Goal: Information Seeking & Learning: Find specific fact

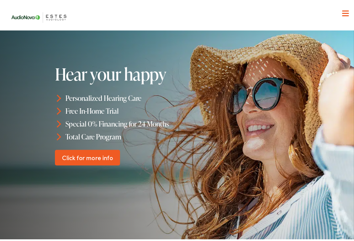
click at [342, 9] on span at bounding box center [345, 9] width 7 height 1
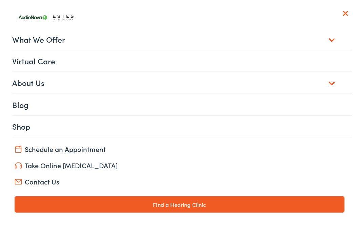
click at [42, 41] on link "What We Offer" at bounding box center [182, 37] width 340 height 21
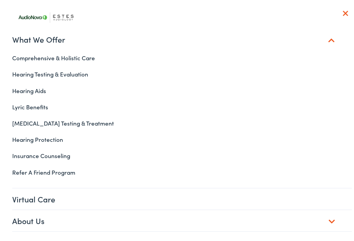
click at [43, 37] on link "What We Offer" at bounding box center [182, 37] width 340 height 21
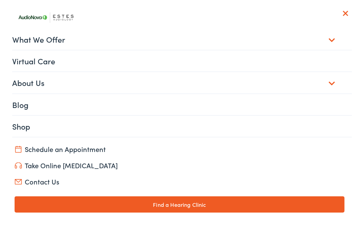
click at [17, 127] on link "Shop" at bounding box center [182, 124] width 340 height 21
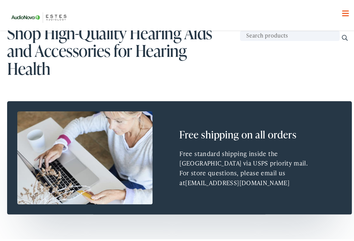
scroll to position [34, 0]
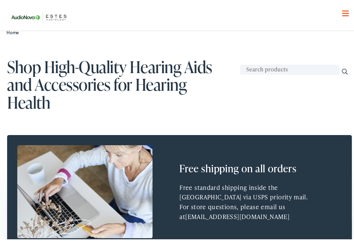
drag, startPoint x: 251, startPoint y: 70, endPoint x: 261, endPoint y: 71, distance: 10.2
click at [251, 70] on input "text" at bounding box center [290, 68] width 100 height 10
paste input "H"
click at [271, 68] on input "text" at bounding box center [290, 68] width 100 height 10
type input "H"
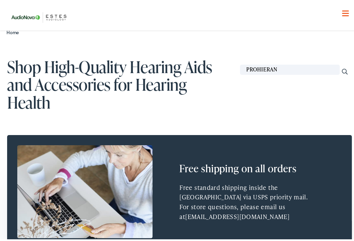
type input "PROHIERAN"
click at [341, 66] on input "Search" at bounding box center [344, 69] width 7 height 7
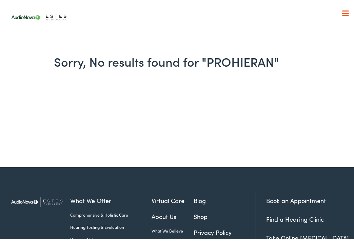
drag, startPoint x: 0, startPoint y: 0, endPoint x: 270, endPoint y: 57, distance: 275.6
click at [270, 57] on h1 "Sorry, No results found for "PROHIERAN"" at bounding box center [179, 60] width 251 height 15
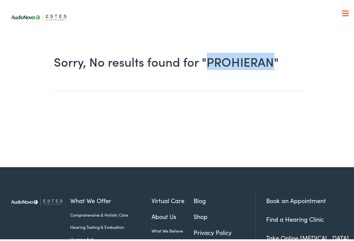
drag, startPoint x: 270, startPoint y: 62, endPoint x: 205, endPoint y: 61, distance: 64.4
click at [205, 61] on h1 "Sorry, No results found for "PROHIERAN"" at bounding box center [179, 60] width 251 height 15
copy h1 "PROHIERAN"
